Goal: Check status: Check status

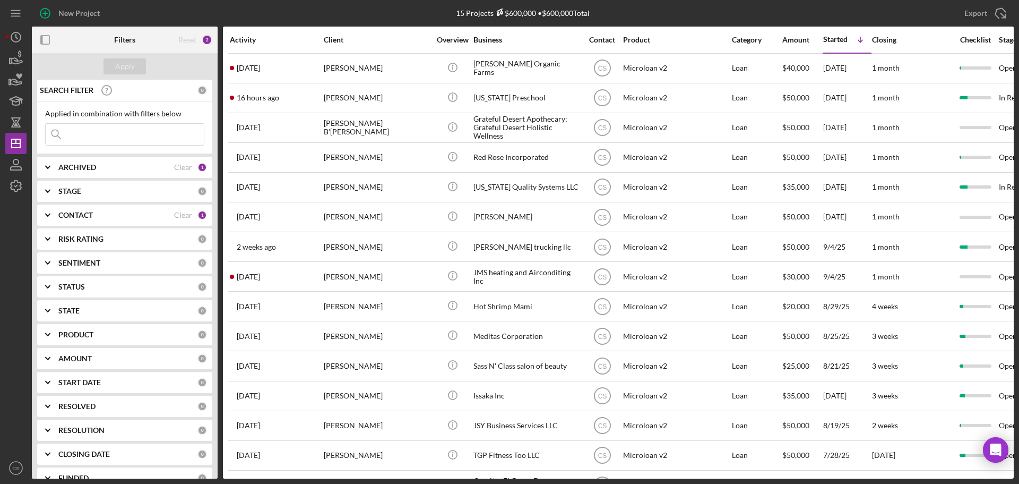
click at [644, 18] on div "15 Projects $600,000 • $600,000 Total" at bounding box center [523, 13] width 328 height 27
click at [248, 14] on div "New Project" at bounding box center [196, 13] width 328 height 27
click at [675, 12] on div "15 Projects $600,000 • $600,000 Total" at bounding box center [523, 13] width 328 height 27
click at [632, 20] on div "15 Projects $600,000 • $600,000 Total" at bounding box center [523, 13] width 328 height 27
click at [20, 304] on div at bounding box center [15, 326] width 21 height 261
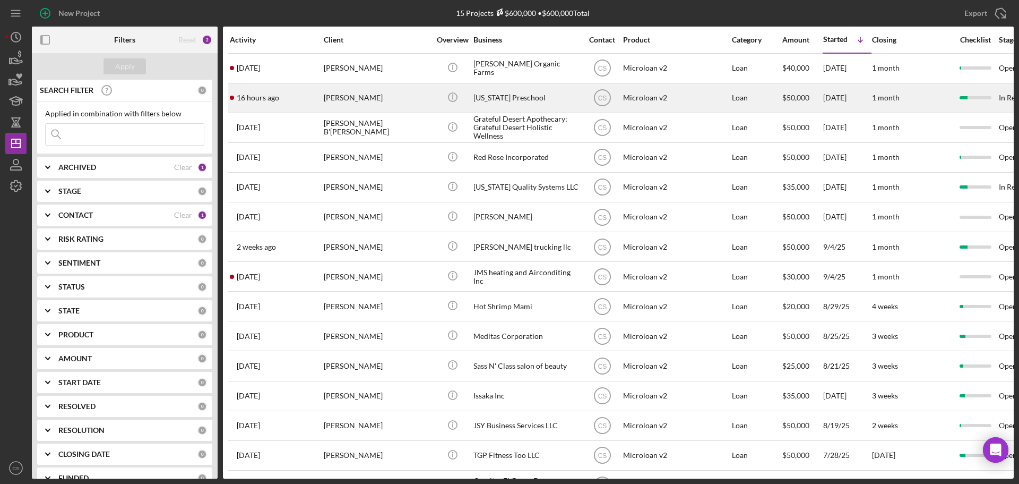
click at [435, 99] on div "Icon/Info" at bounding box center [453, 98] width 40 height 28
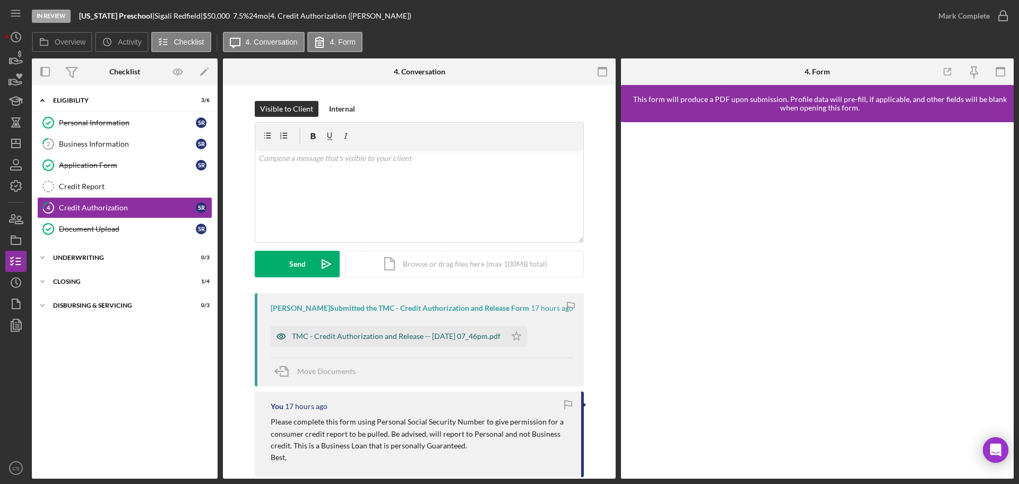
click at [371, 339] on div "TMC - Credit Authorization and Release -- 2025-09-15 07_46pm.pdf" at bounding box center [396, 336] width 209 height 8
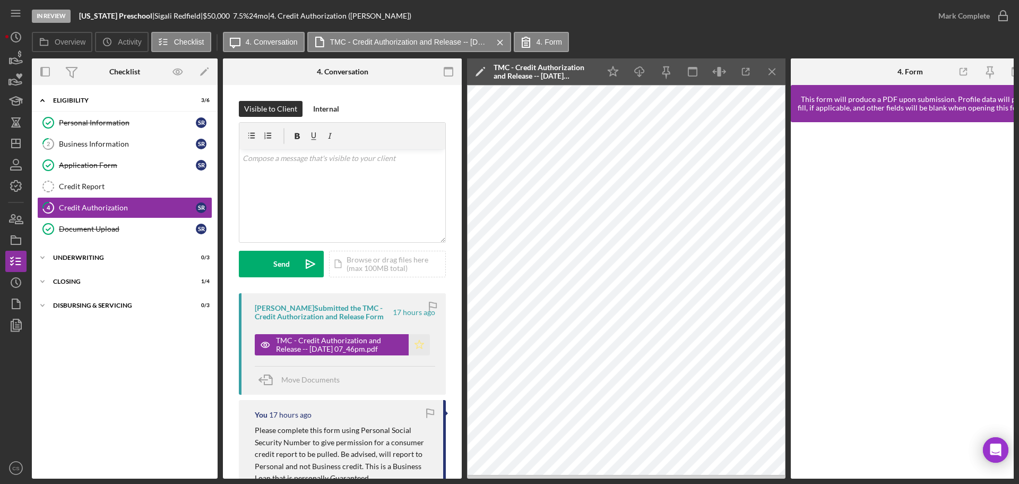
click at [423, 348] on icon "Icon/Star" at bounding box center [419, 344] width 21 height 21
click at [999, 19] on icon "button" at bounding box center [1003, 16] width 27 height 27
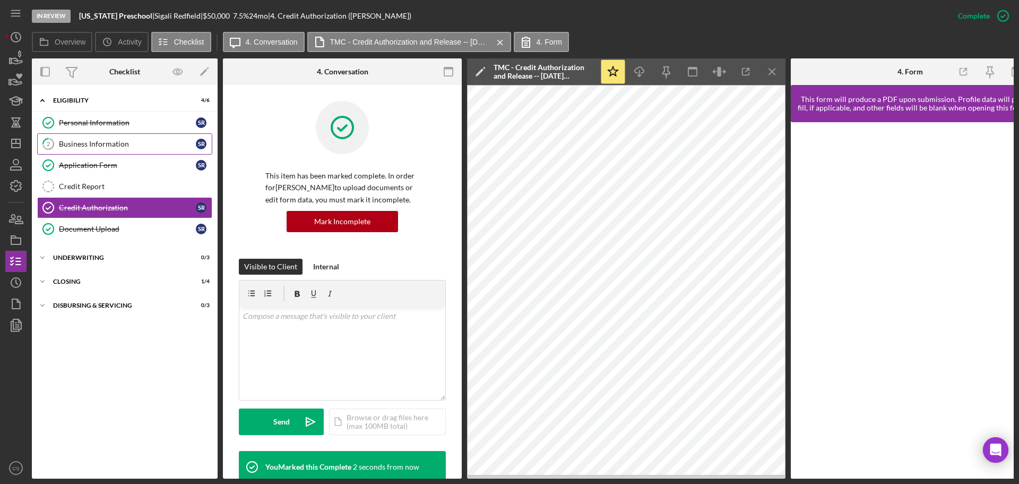
click at [144, 142] on div "Business Information" at bounding box center [127, 144] width 137 height 8
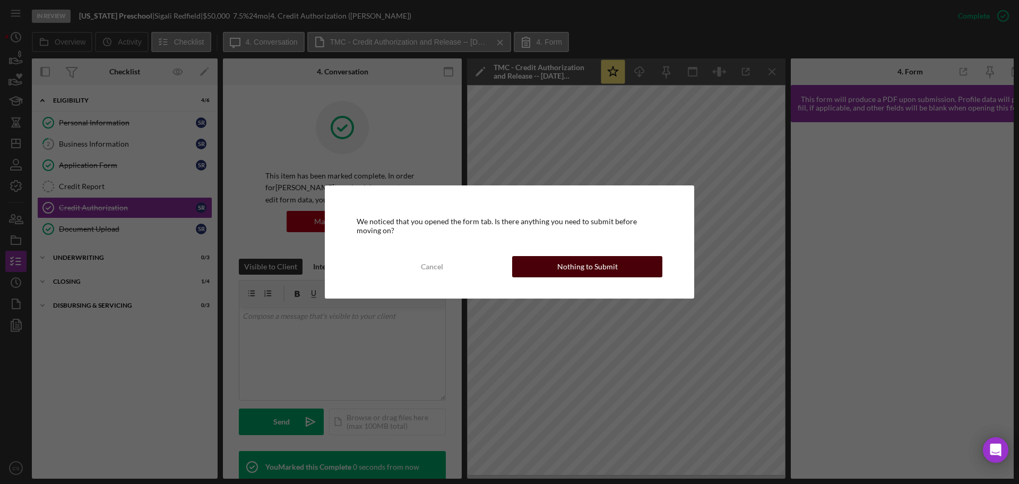
click at [546, 265] on button "Nothing to Submit" at bounding box center [587, 266] width 150 height 21
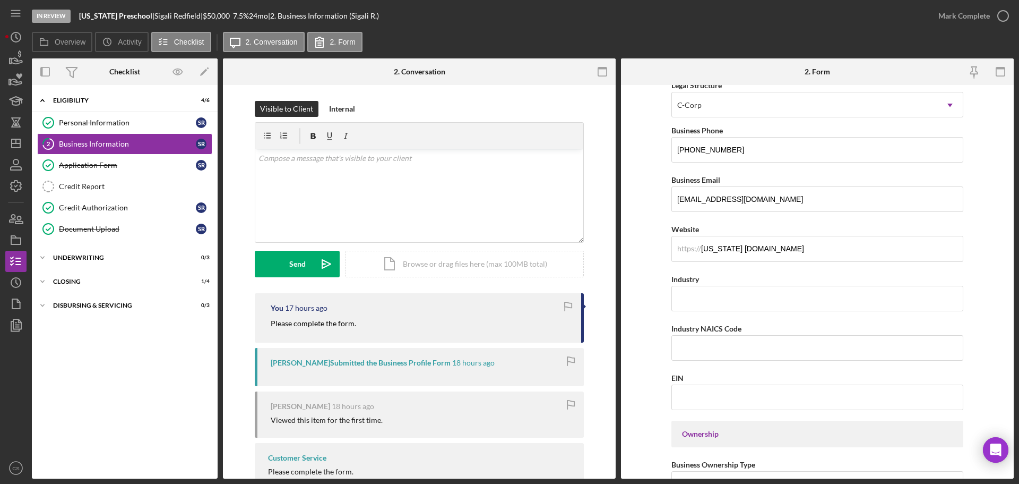
scroll to position [148, 0]
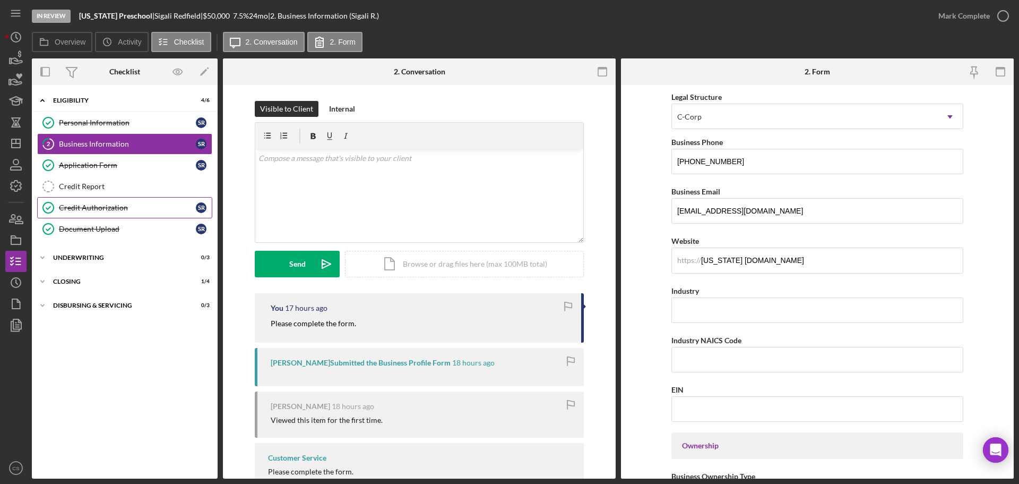
click at [134, 215] on link "Credit Authorization Credit Authorization S R" at bounding box center [124, 207] width 175 height 21
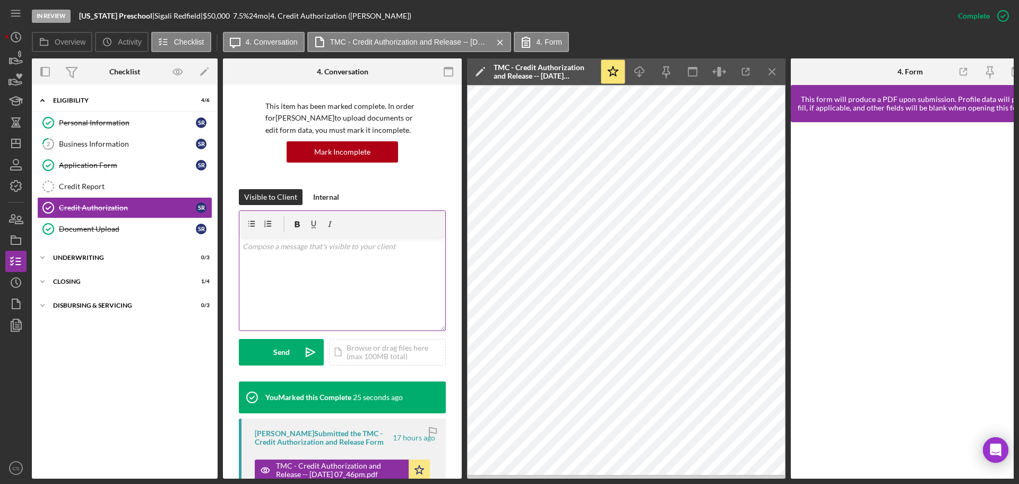
scroll to position [159, 0]
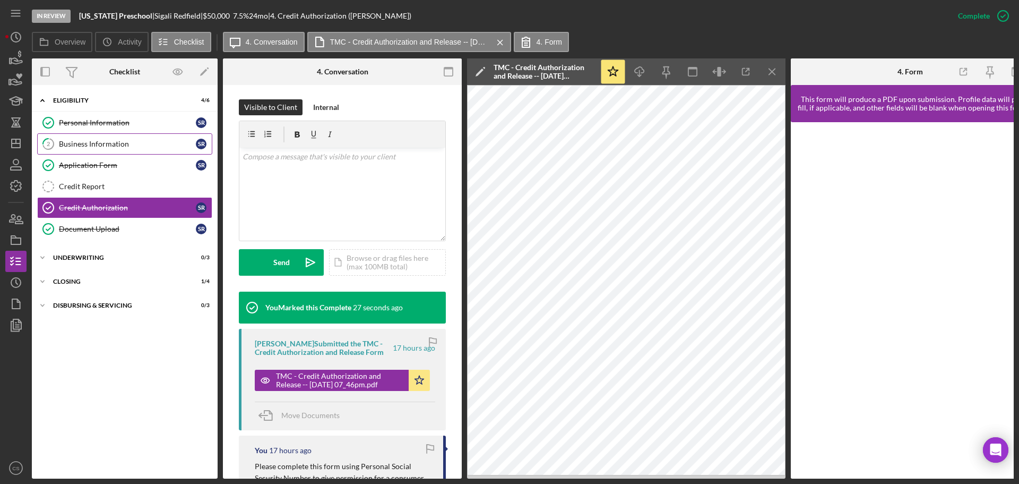
click at [139, 148] on div "Business Information" at bounding box center [127, 144] width 137 height 8
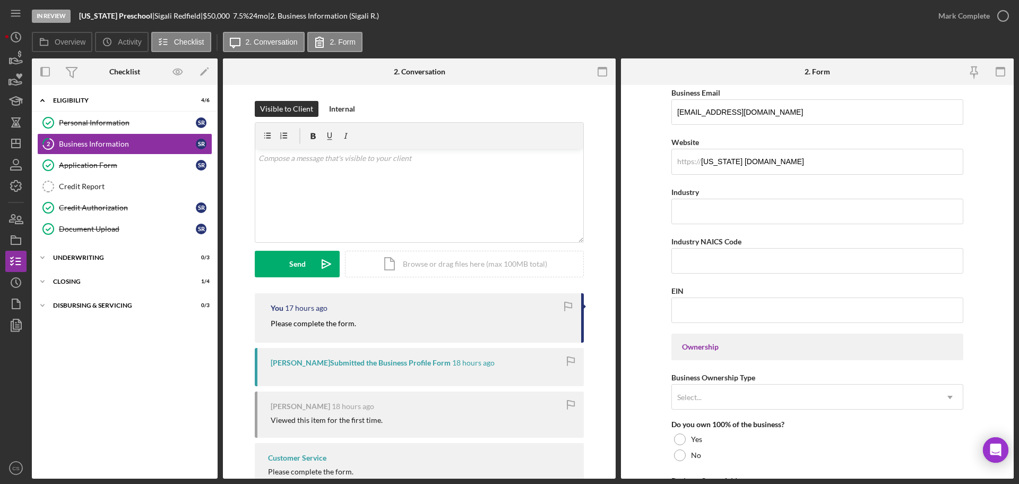
scroll to position [265, 0]
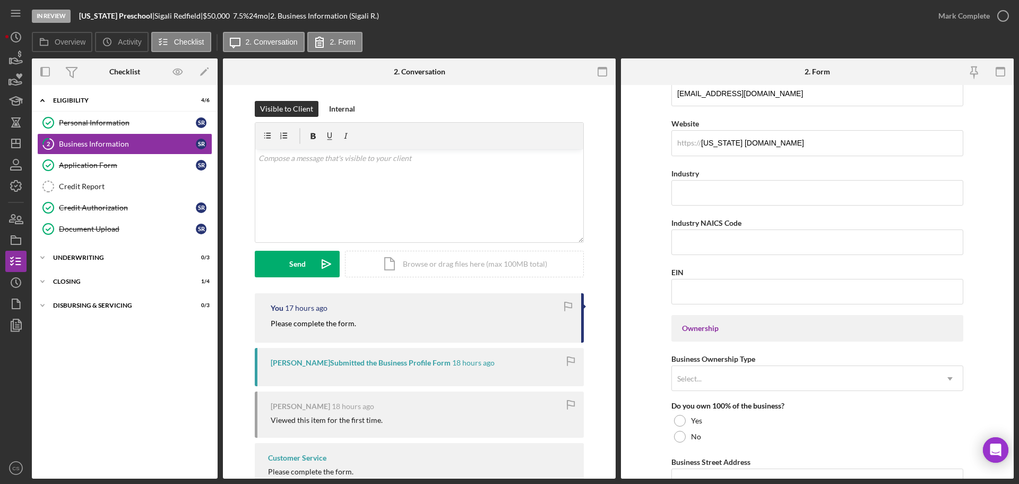
click at [640, 267] on form "Business Name Montana Preschool DBA Business Start Date 06/01/2006 Legal Struct…" at bounding box center [817, 281] width 393 height 393
click at [18, 138] on icon "Icon/Dashboard" at bounding box center [16, 143] width 27 height 27
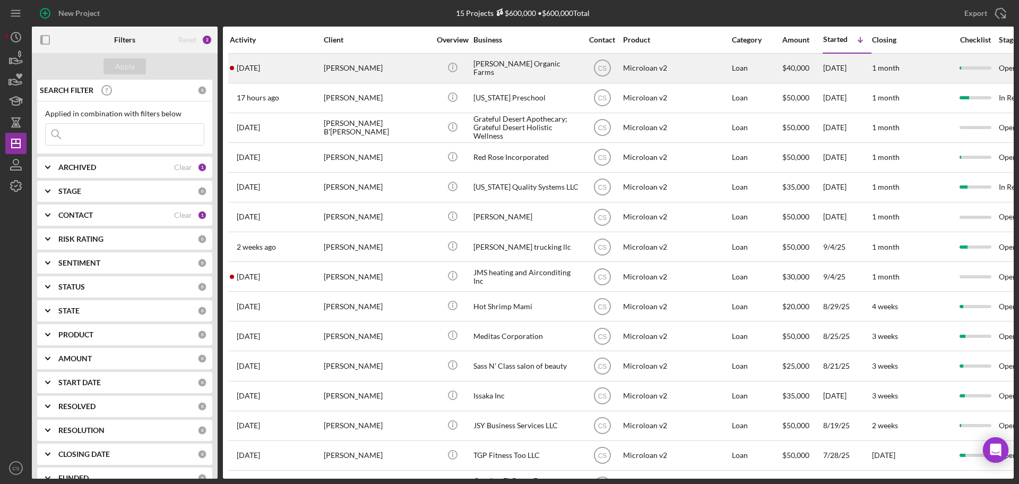
click at [400, 73] on div "Martin Avina" at bounding box center [377, 68] width 106 height 28
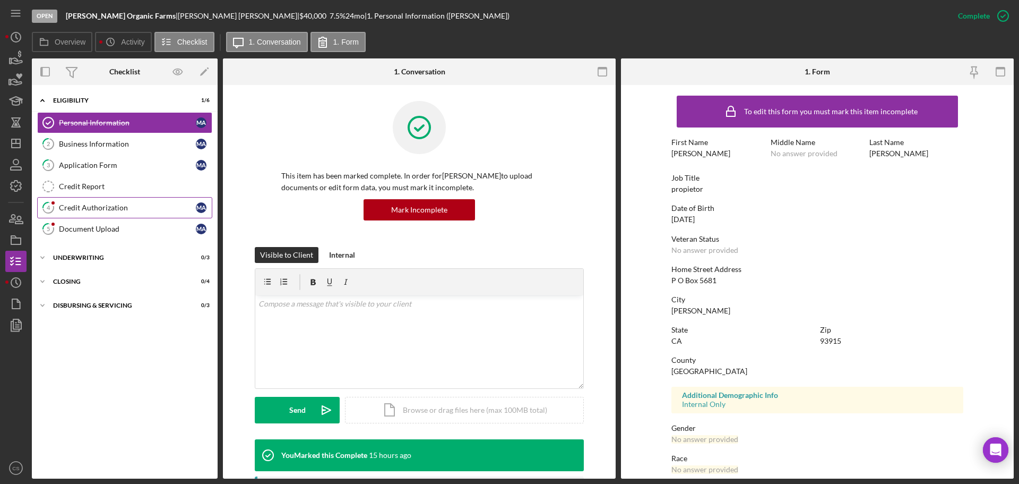
click at [105, 207] on div "Credit Authorization" at bounding box center [127, 207] width 137 height 8
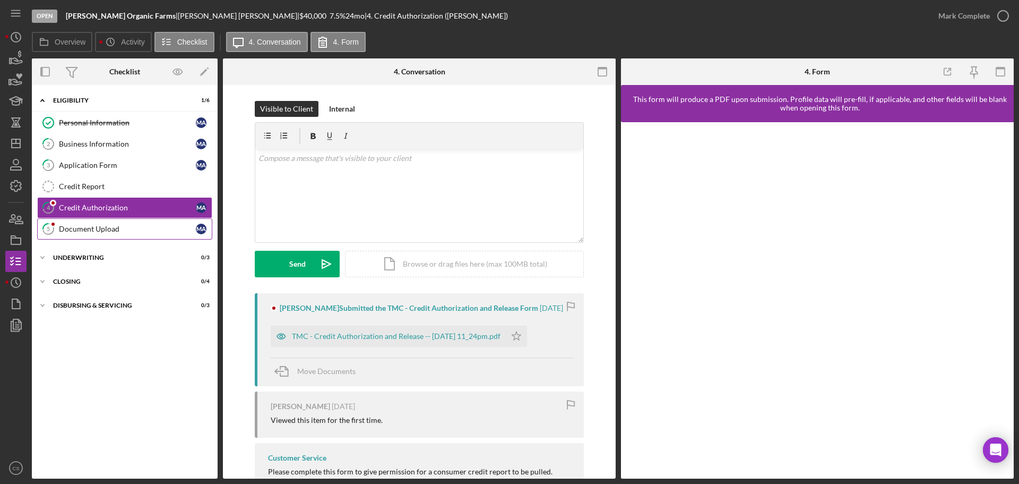
click at [102, 235] on link "5 Document Upload M A" at bounding box center [124, 228] width 175 height 21
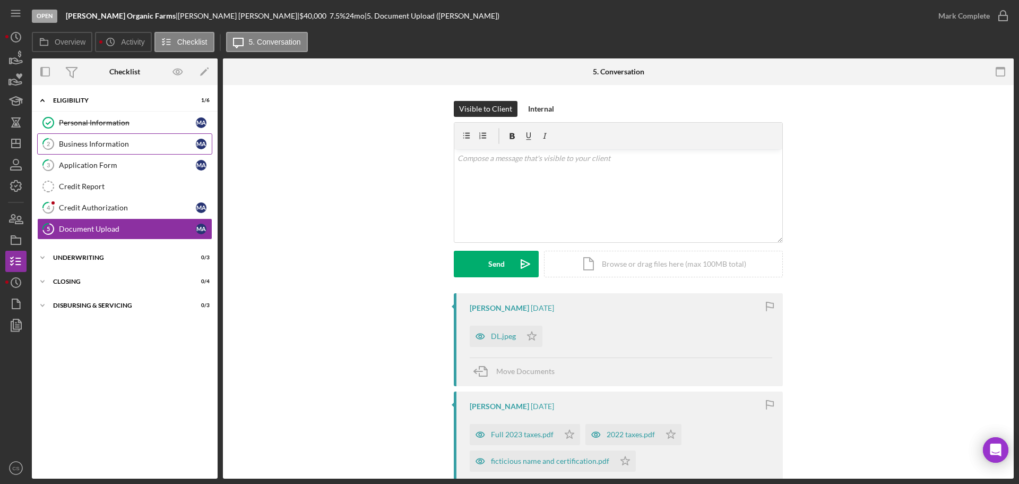
click at [109, 145] on div "Business Information" at bounding box center [127, 144] width 137 height 8
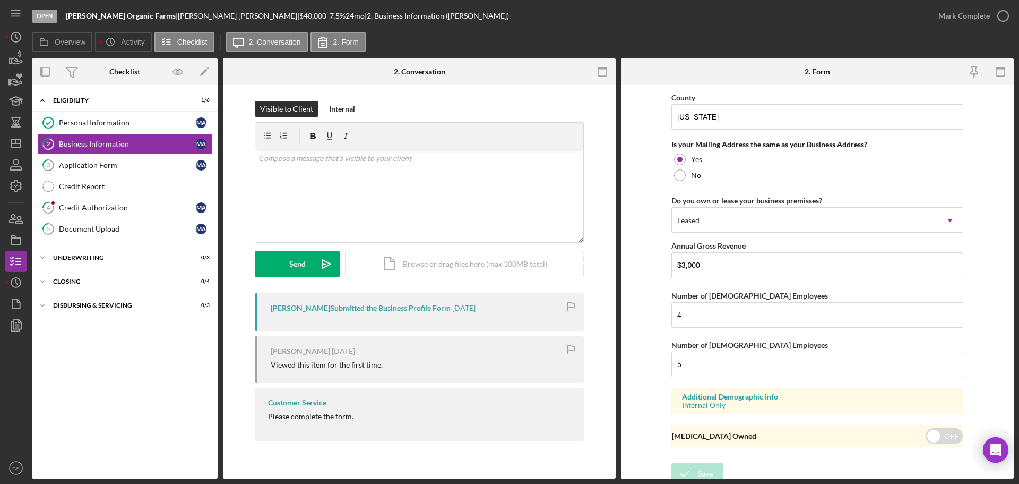
scroll to position [785, 0]
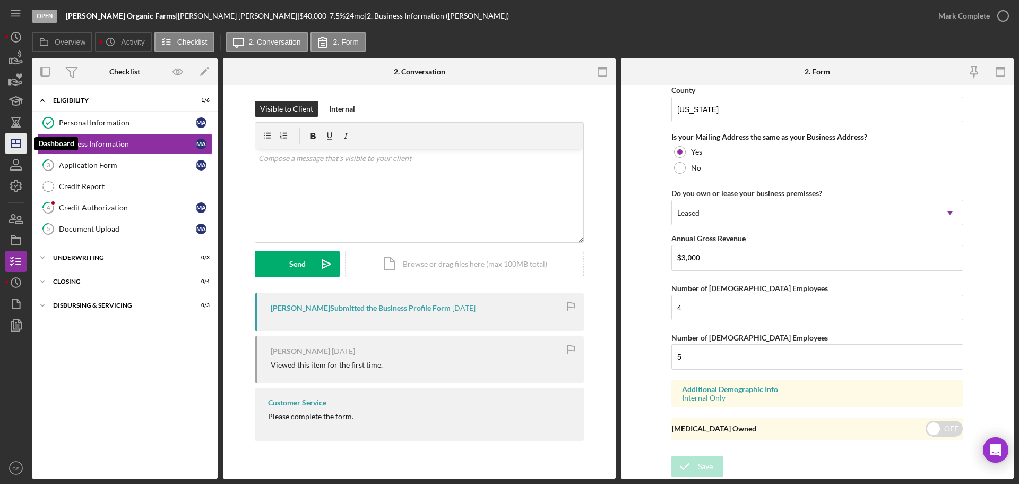
click at [19, 149] on icon "Icon/Dashboard" at bounding box center [16, 143] width 27 height 27
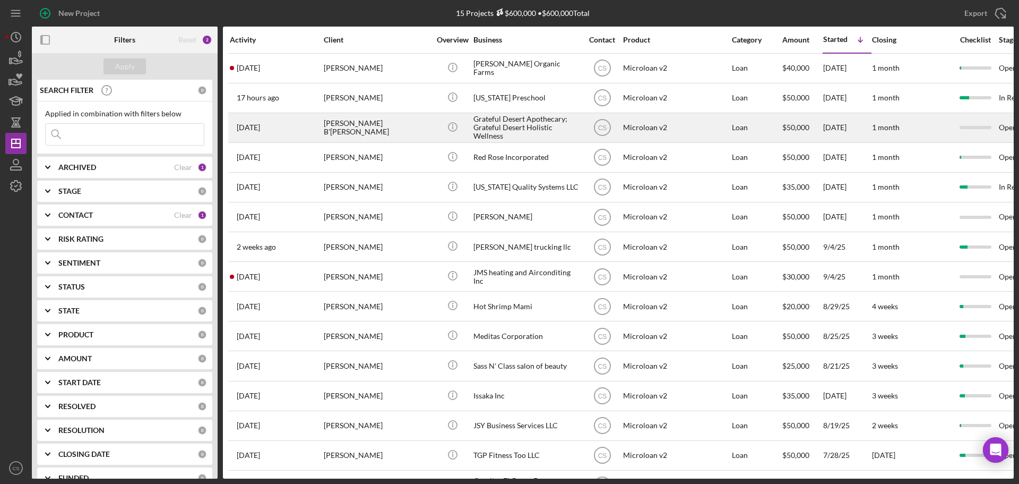
click at [399, 124] on div "Amanda B'Hymer" at bounding box center [377, 128] width 106 height 28
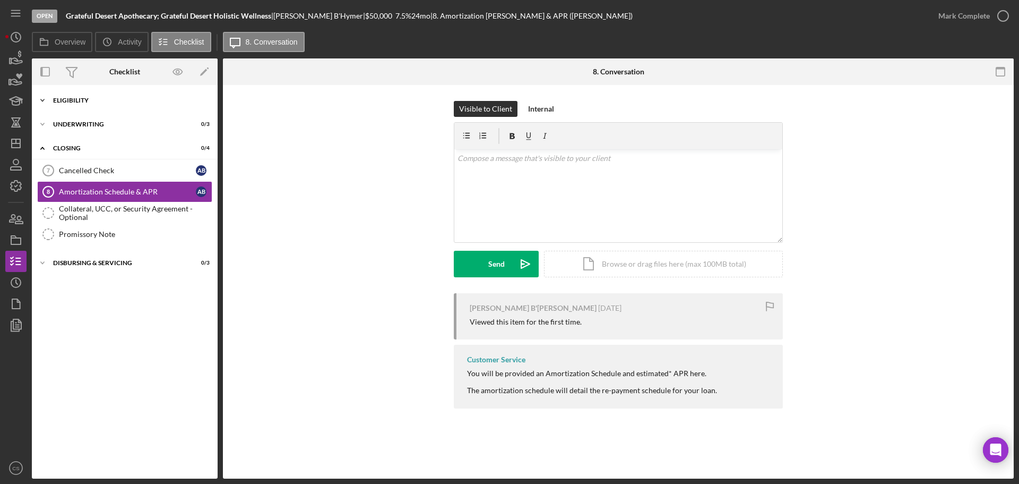
click at [133, 100] on div "Eligibility" at bounding box center [128, 100] width 151 height 6
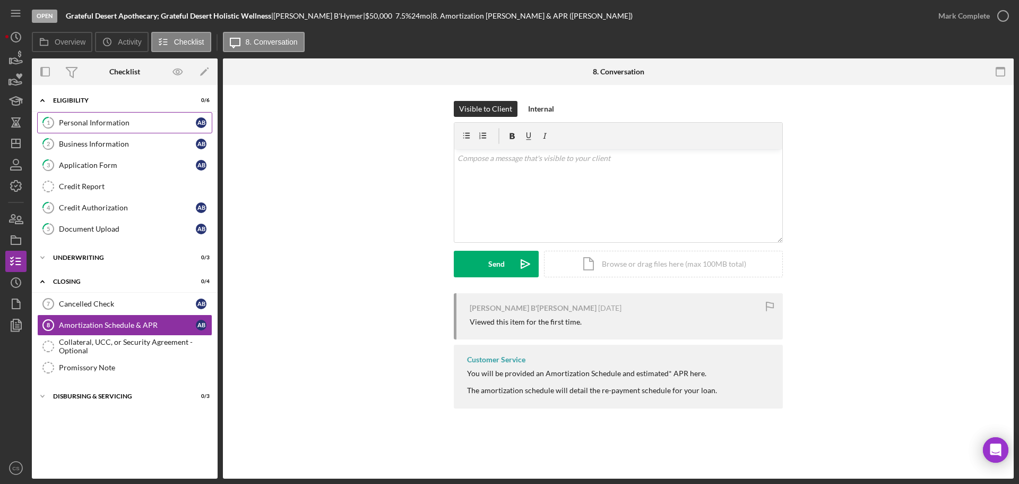
click at [105, 124] on div "Personal Information" at bounding box center [127, 122] width 137 height 8
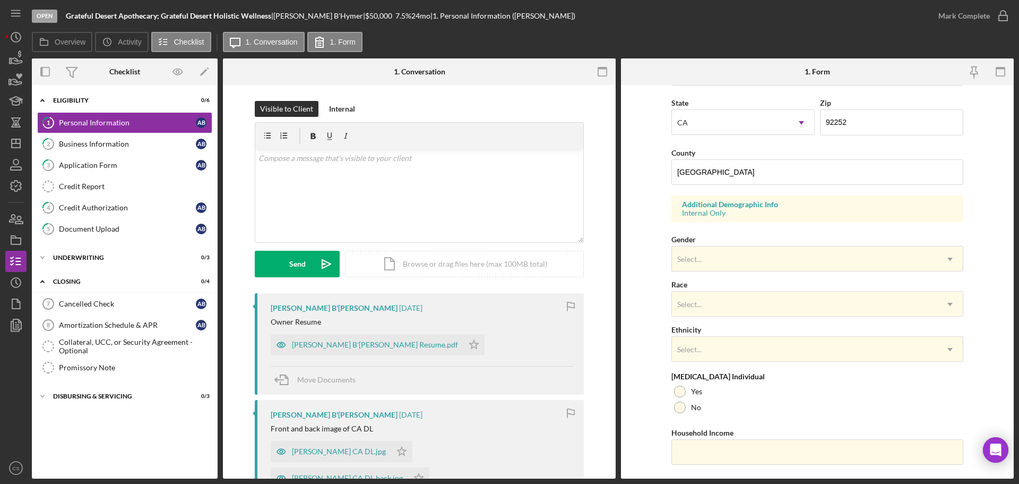
scroll to position [315, 0]
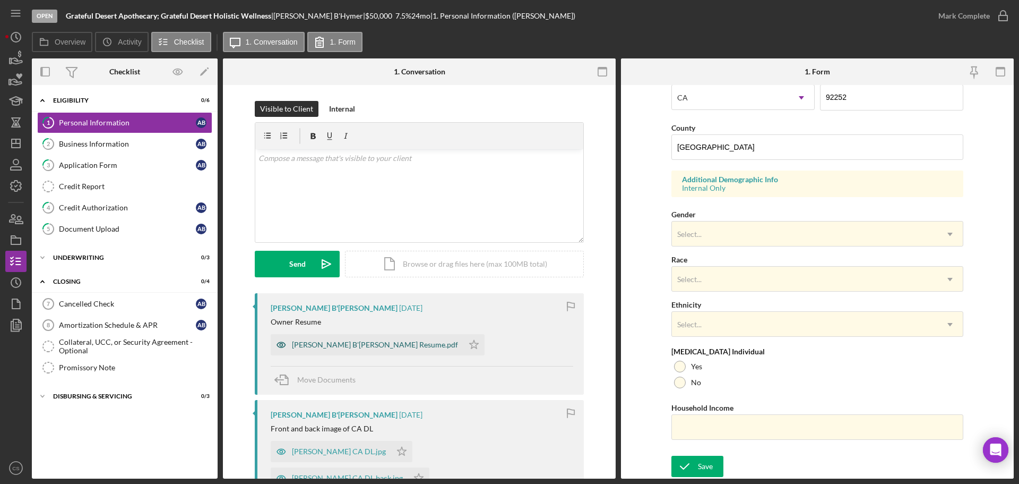
click at [347, 346] on div "Amanda B'Hymer Resume.pdf" at bounding box center [375, 344] width 166 height 8
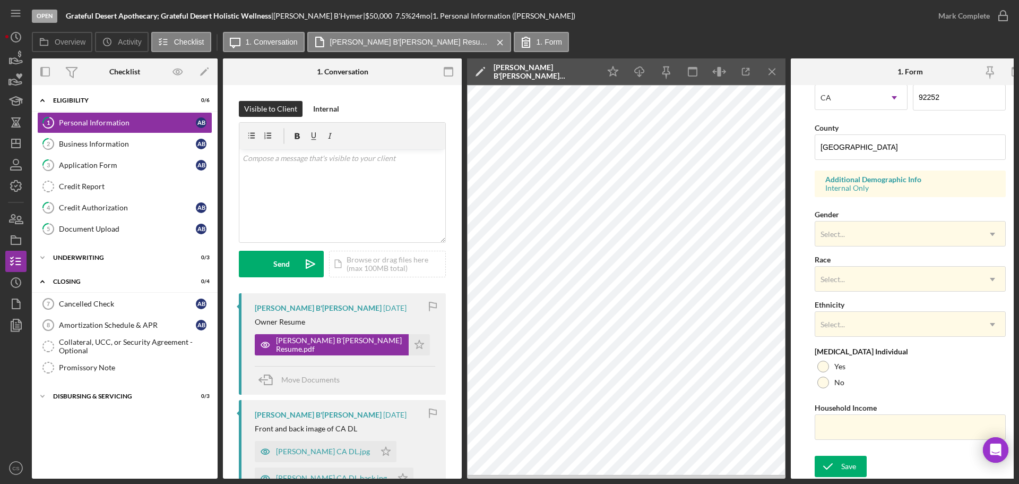
scroll to position [53, 0]
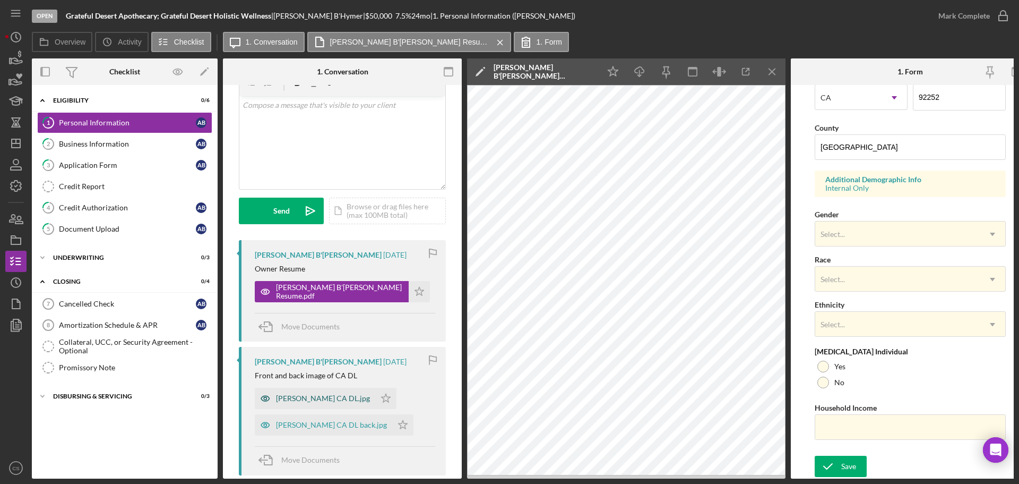
click at [315, 401] on div "Amanda BHymer CA DL.jpg" at bounding box center [323, 398] width 94 height 8
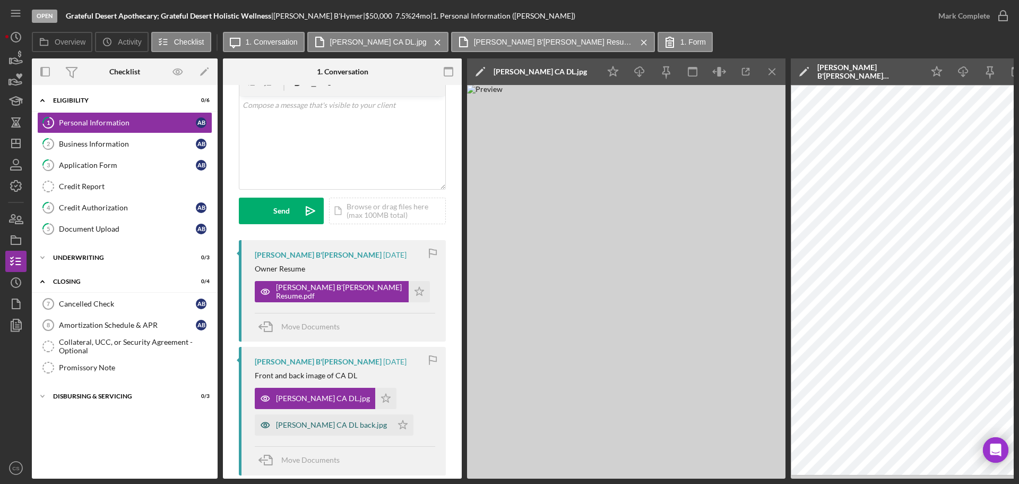
click at [323, 425] on div "Amanda BHymer CA DL back.jpg" at bounding box center [331, 425] width 111 height 8
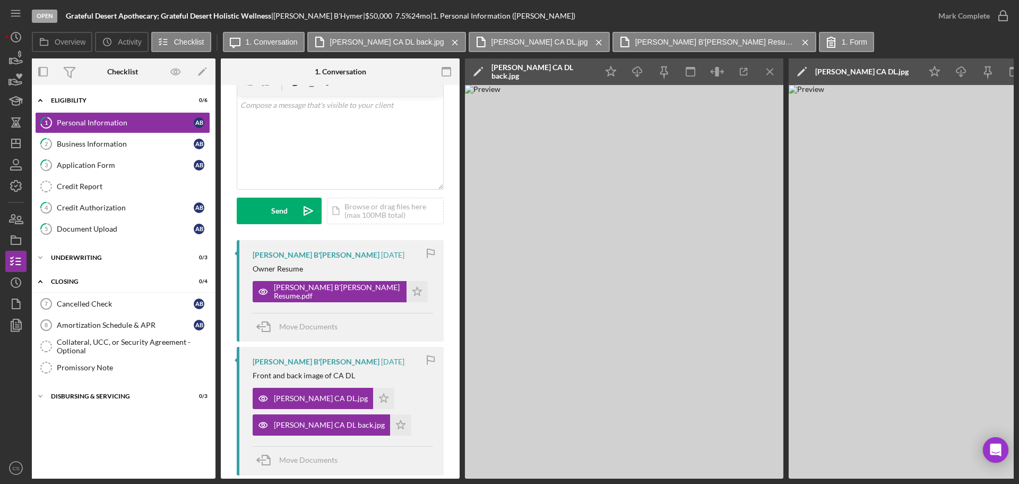
scroll to position [0, 0]
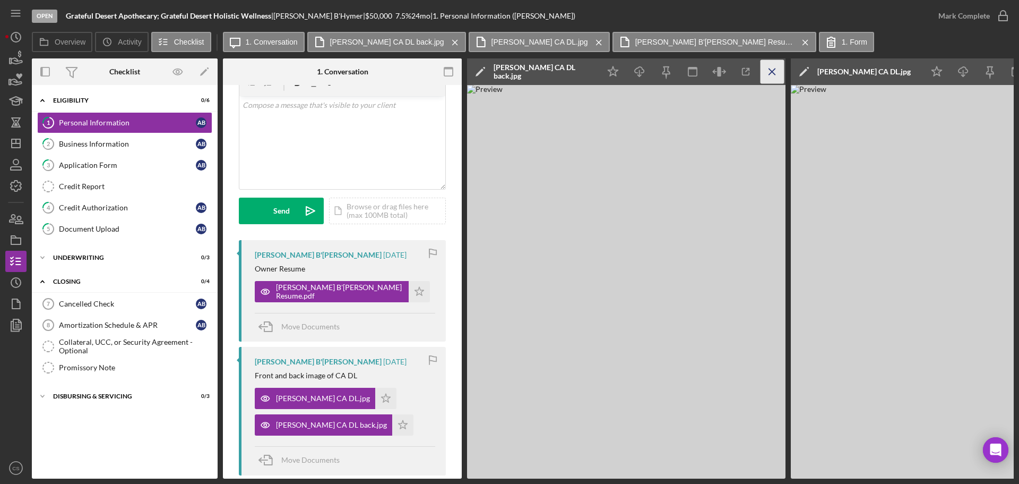
click at [768, 73] on icon "Icon/Menu Close" at bounding box center [773, 72] width 24 height 24
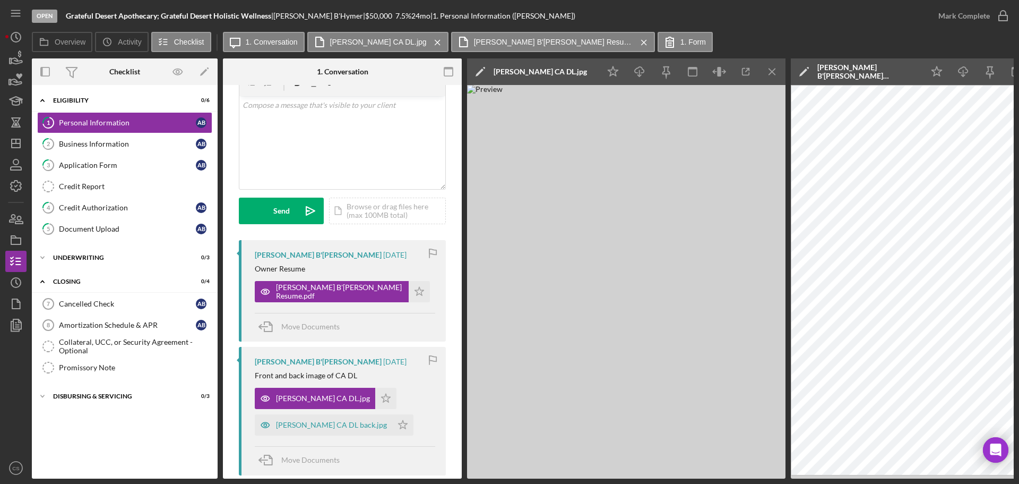
click at [768, 73] on icon "Icon/Menu Close" at bounding box center [773, 72] width 24 height 24
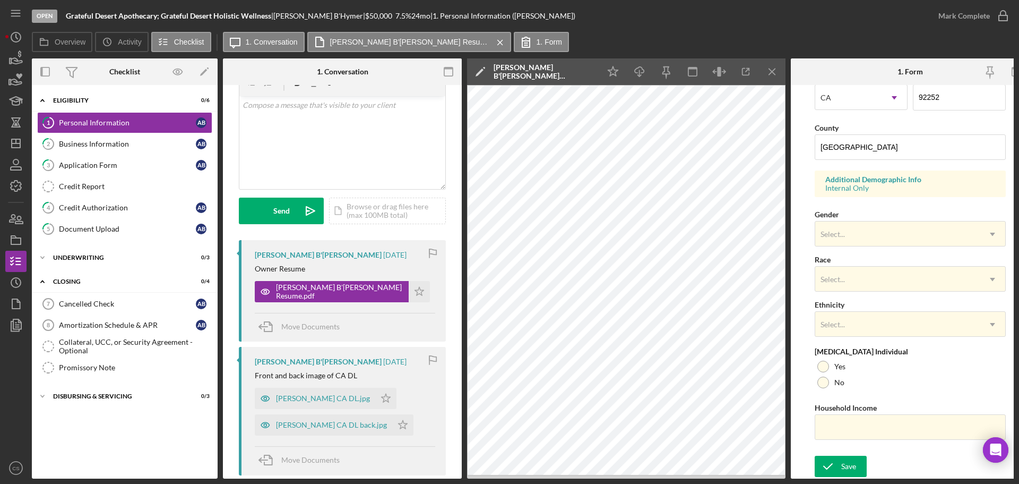
click at [768, 73] on icon "Icon/Menu Close" at bounding box center [773, 72] width 24 height 24
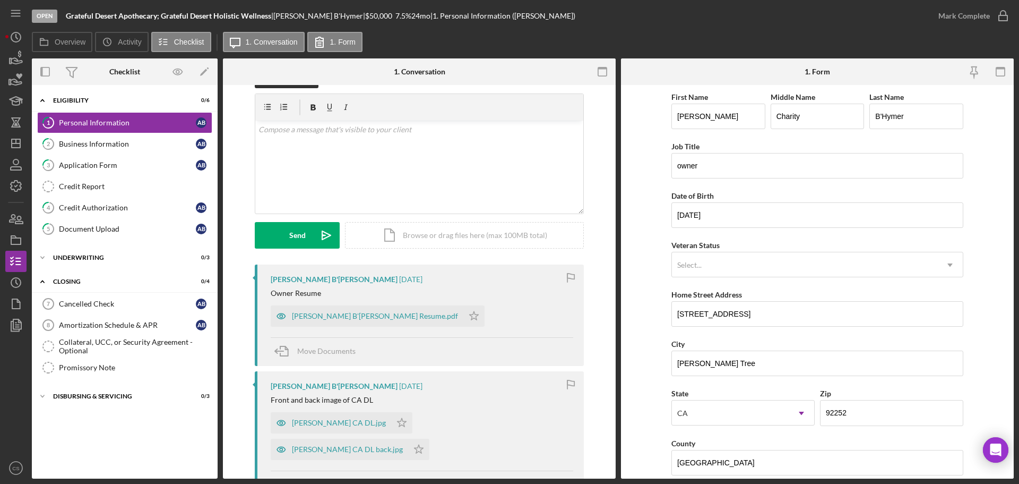
scroll to position [53, 0]
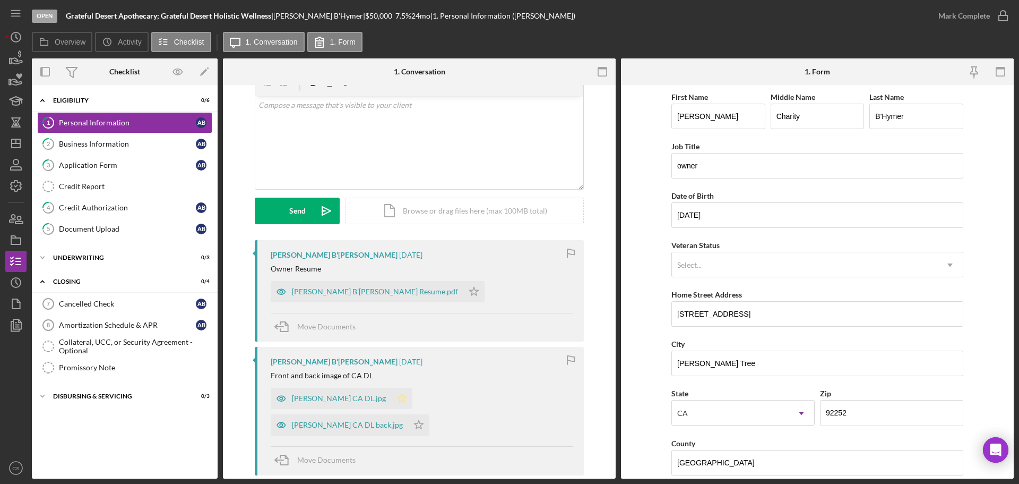
click at [396, 399] on icon "Icon/Star" at bounding box center [401, 398] width 21 height 21
click at [424, 421] on polygon "button" at bounding box center [419, 425] width 9 height 8
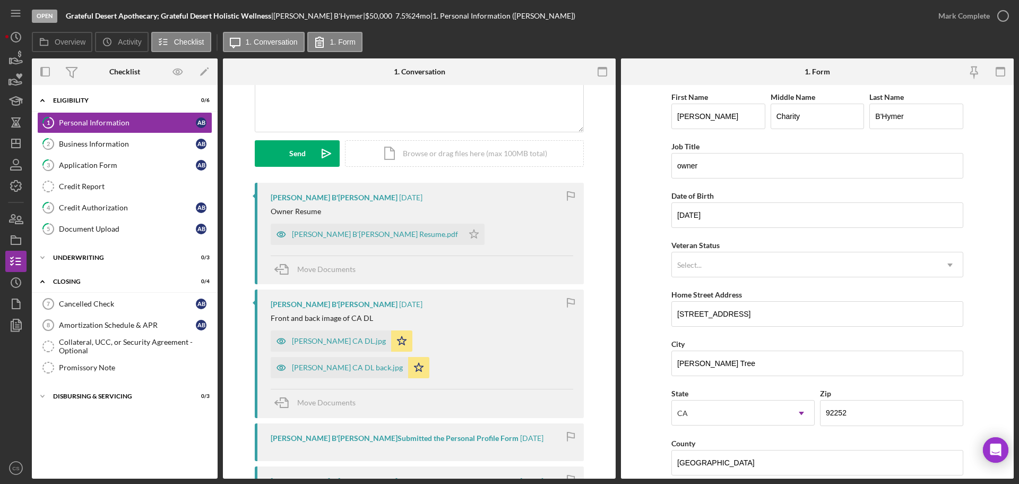
scroll to position [106, 0]
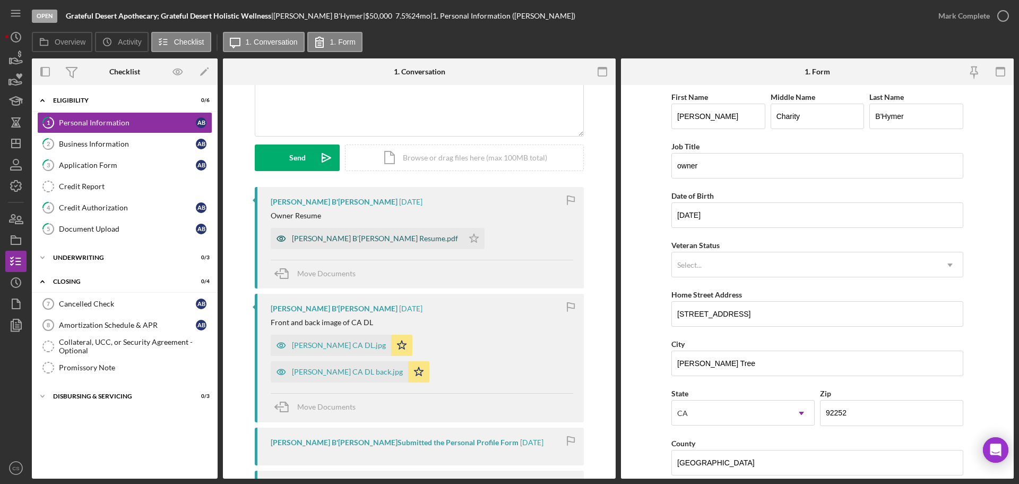
click at [335, 240] on div "Amanda B'Hymer Resume.pdf" at bounding box center [375, 238] width 166 height 8
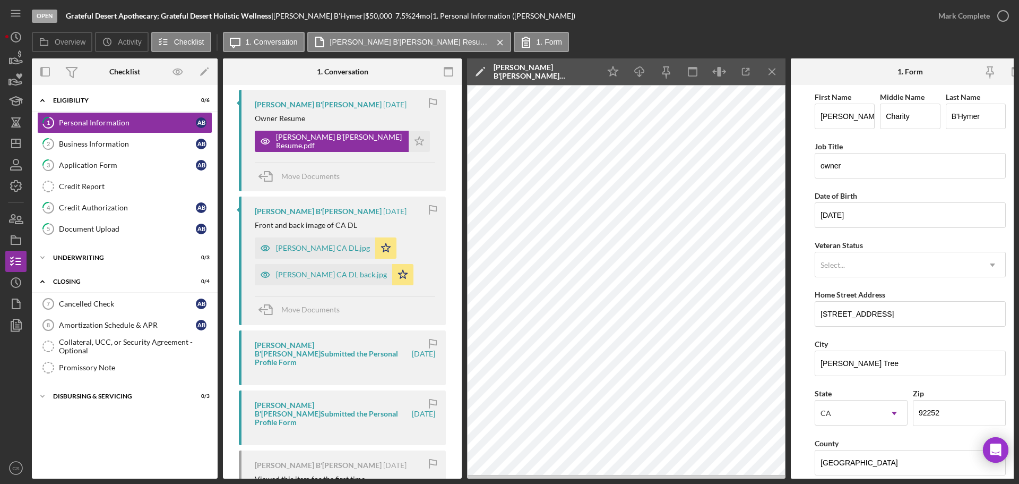
scroll to position [265, 0]
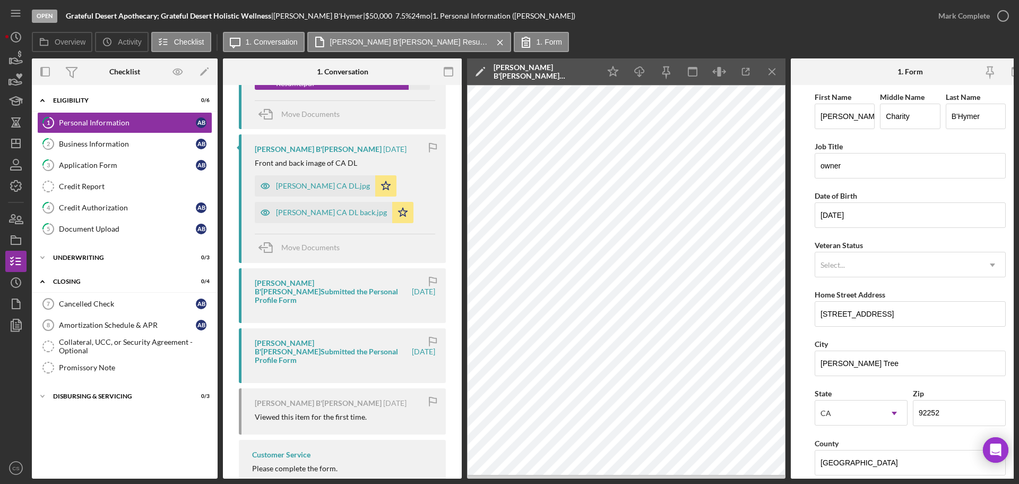
click at [888, 23] on div "Open Grateful Desert Apothecary; Grateful Desert Holistic Wellness | Amanda B'H…" at bounding box center [480, 16] width 896 height 32
click at [612, 20] on div "Open Grateful Desert Apothecary; Grateful Desert Holistic Wellness | Amanda B'H…" at bounding box center [480, 16] width 896 height 32
click at [105, 225] on div "Document Upload" at bounding box center [127, 229] width 137 height 8
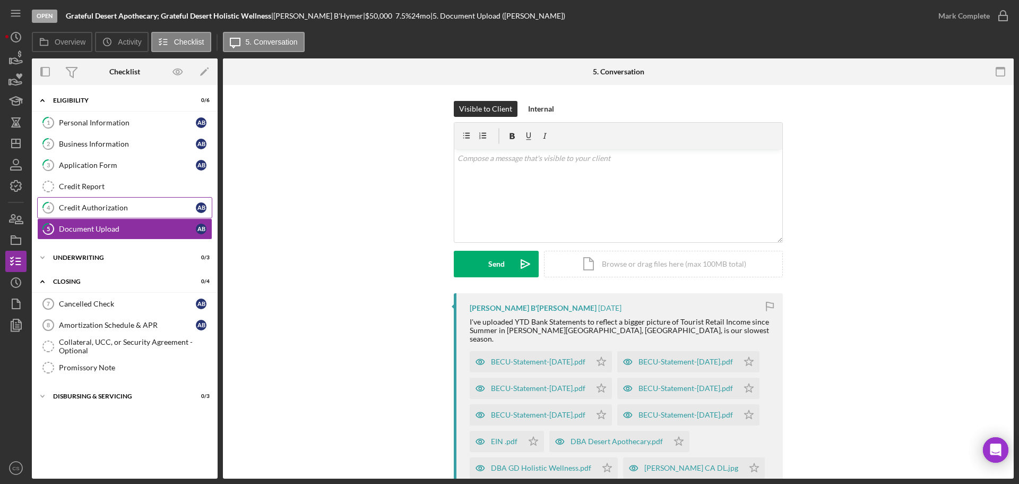
click at [109, 209] on div "Credit Authorization" at bounding box center [127, 207] width 137 height 8
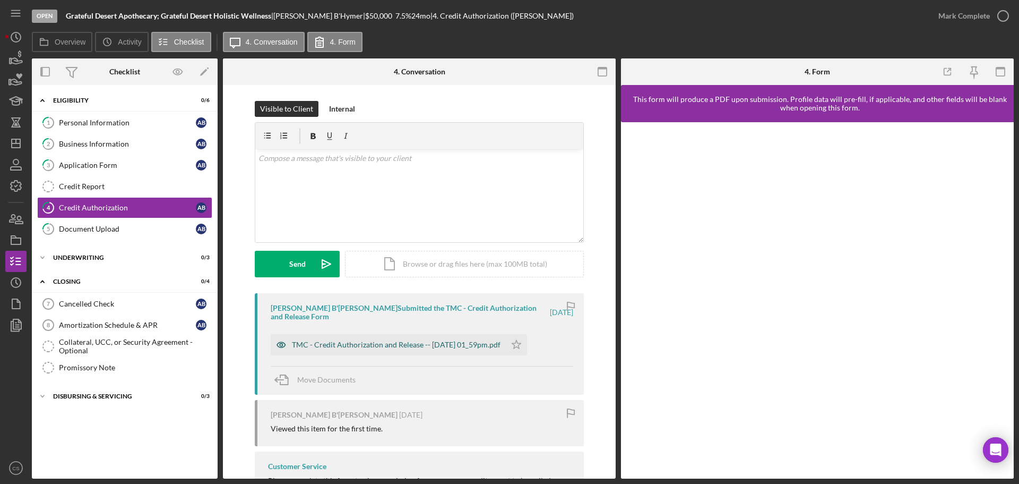
click at [385, 340] on div "TMC - Credit Authorization and Release -- 2025-09-12 01_59pm.pdf" at bounding box center [396, 344] width 209 height 8
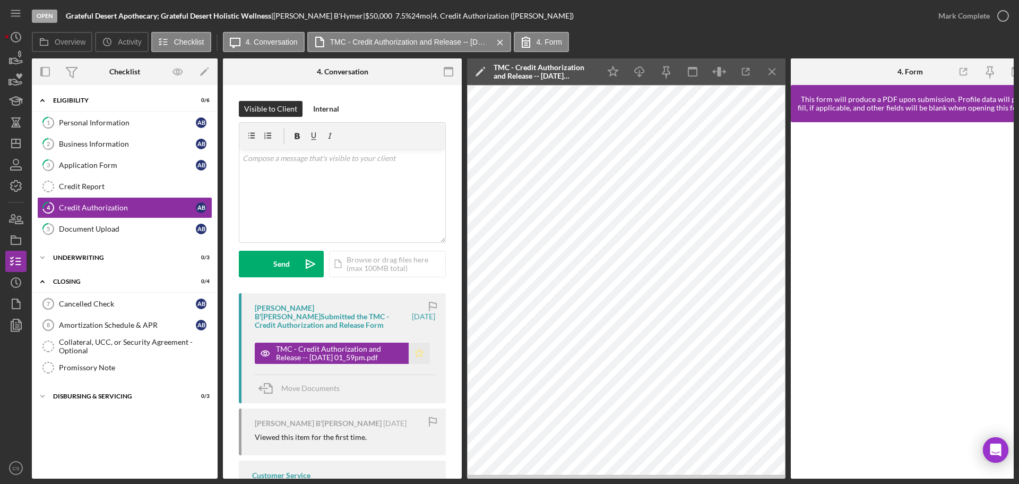
click at [417, 348] on polygon "button" at bounding box center [419, 352] width 9 height 8
click at [998, 19] on icon "button" at bounding box center [1003, 16] width 27 height 27
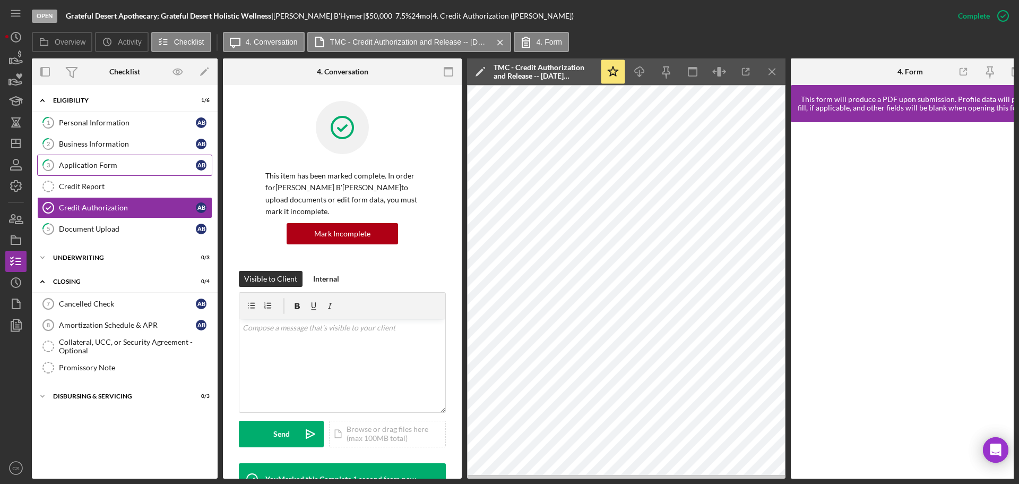
click at [152, 164] on div "Application Form" at bounding box center [127, 165] width 137 height 8
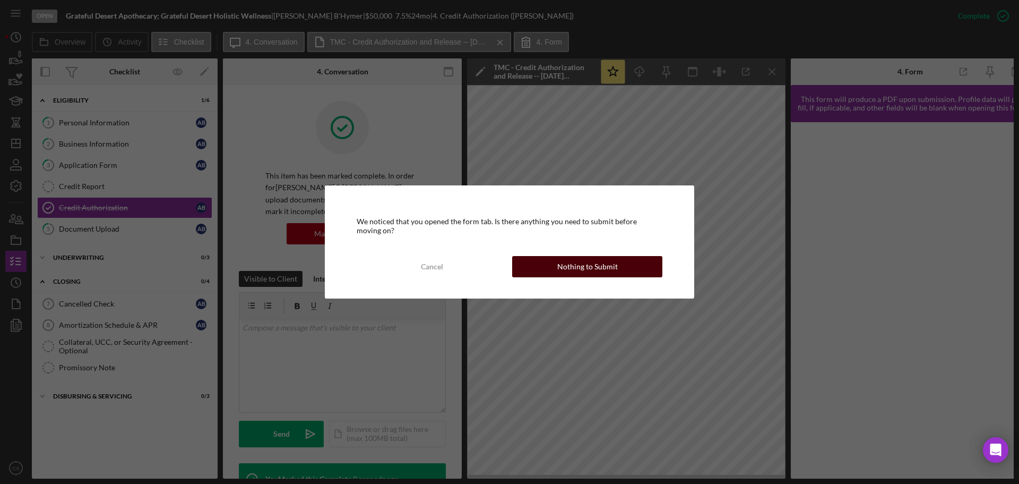
click at [572, 265] on div "Nothing to Submit" at bounding box center [588, 266] width 61 height 21
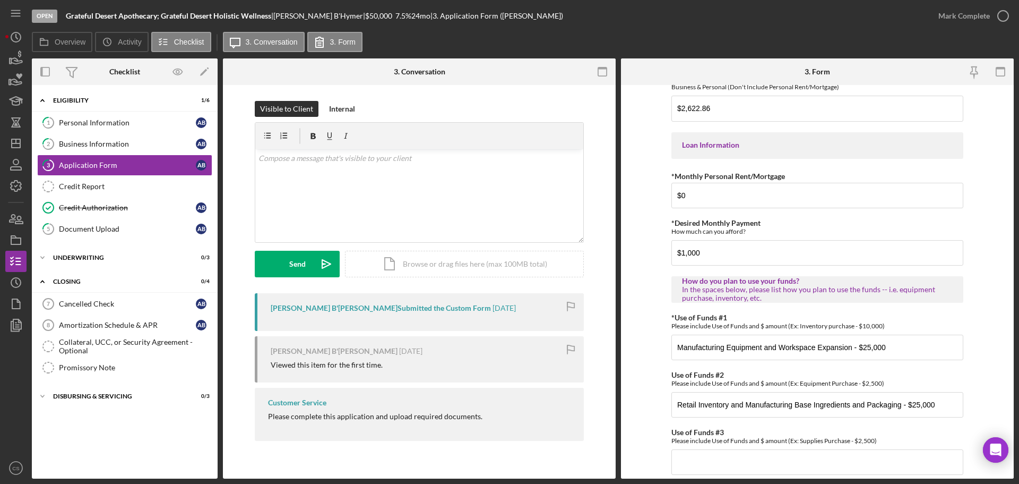
scroll to position [521, 0]
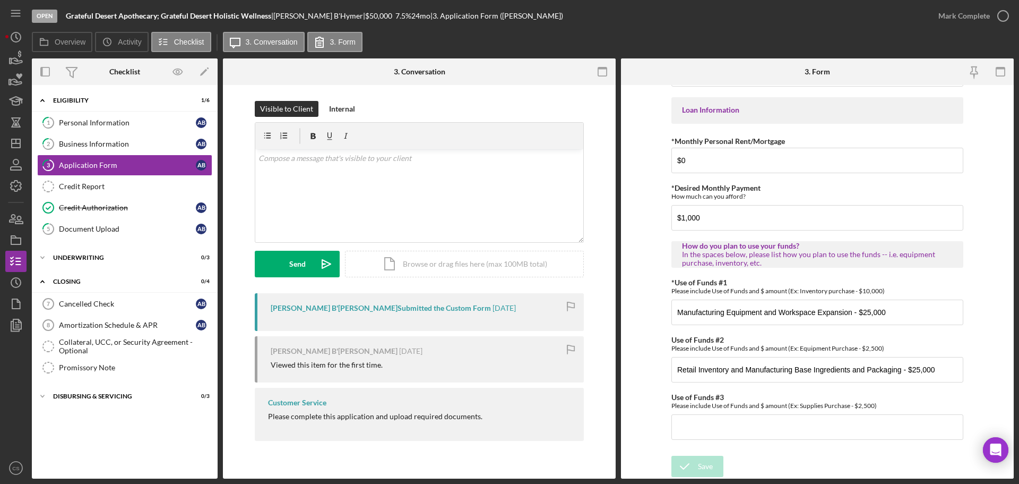
click at [641, 364] on form "*Applicant Personal Phone Number 323-251-9196 *How did you hear about us? Name …" at bounding box center [817, 281] width 393 height 393
click at [139, 122] on div "Personal Information" at bounding box center [127, 122] width 137 height 8
